Goal: Information Seeking & Learning: Learn about a topic

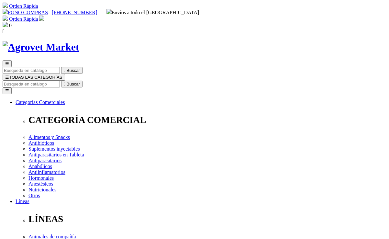
click at [60, 81] on input "Buscar" at bounding box center [31, 84] width 57 height 7
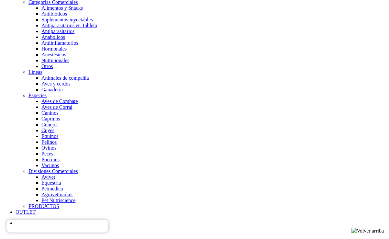
scroll to position [647, 0]
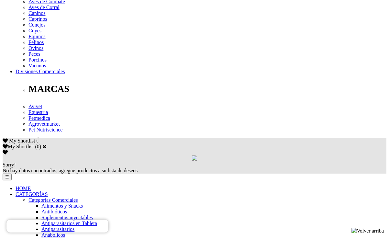
scroll to position [291, 0]
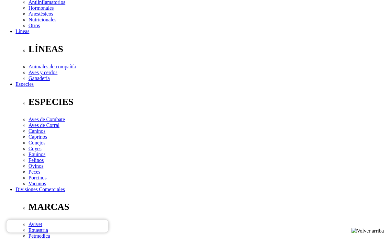
scroll to position [194, 0]
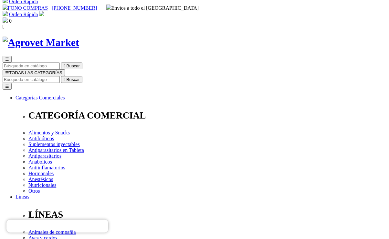
scroll to position [0, 0]
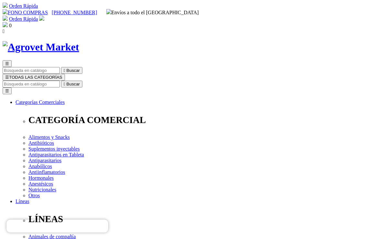
click at [60, 81] on input "Buscar" at bounding box center [31, 84] width 57 height 7
click at [9, 75] on span "☰" at bounding box center [7, 77] width 4 height 5
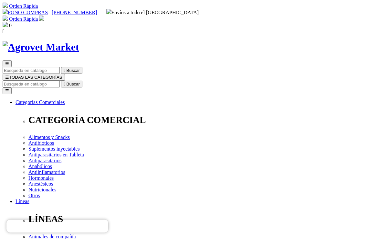
click at [60, 81] on input "Buscar" at bounding box center [31, 84] width 57 height 7
click at [97, 81] on input "c" at bounding box center [67, 84] width 57 height 7
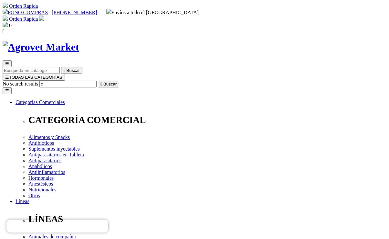
click at [97, 81] on input "c" at bounding box center [67, 84] width 57 height 7
type input "hip +c"
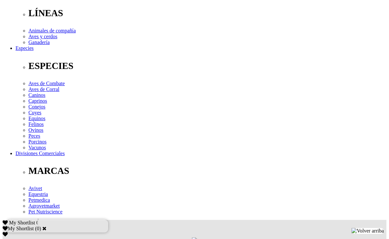
scroll to position [228, 0]
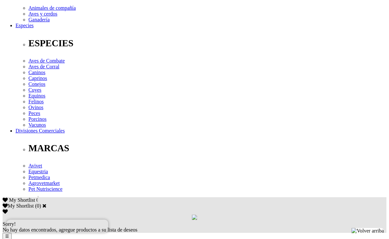
drag, startPoint x: 142, startPoint y: 140, endPoint x: 10, endPoint y: 117, distance: 134.3
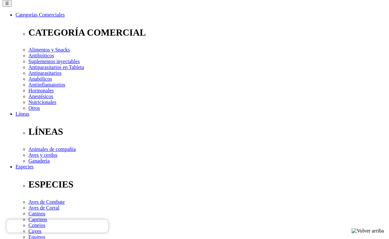
scroll to position [99, 0]
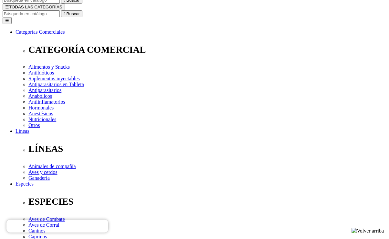
scroll to position [34, 0]
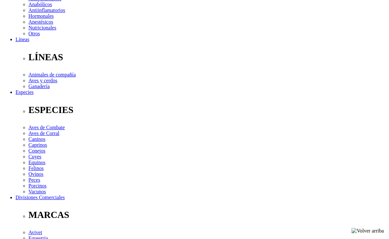
scroll to position [259, 0]
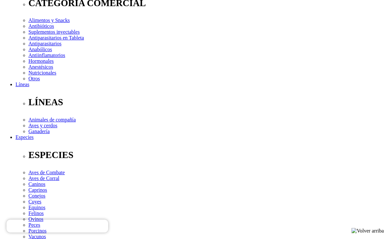
scroll to position [97, 0]
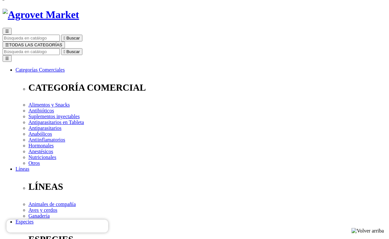
scroll to position [0, 0]
